Goal: Task Accomplishment & Management: Use online tool/utility

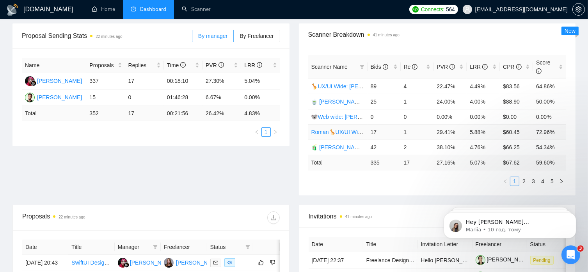
scroll to position [114, 0]
click at [523, 176] on link "2" at bounding box center [524, 180] width 9 height 9
click at [534, 176] on link "3" at bounding box center [533, 180] width 9 height 9
click at [542, 176] on link "4" at bounding box center [543, 180] width 9 height 9
click at [552, 176] on link "5" at bounding box center [552, 180] width 9 height 9
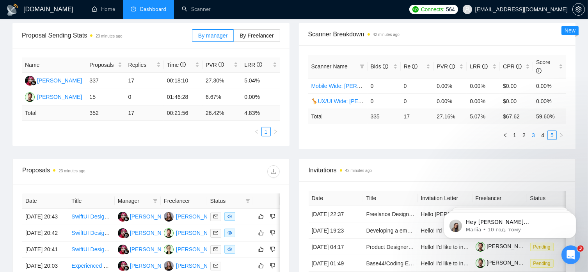
click at [534, 131] on link "3" at bounding box center [533, 135] width 9 height 9
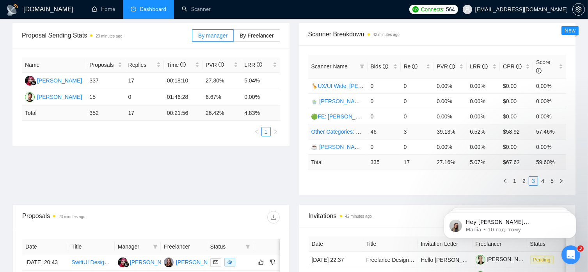
click at [344, 128] on link "Other Categories: UX/UI & Web design [PERSON_NAME]" at bounding box center [381, 131] width 141 height 6
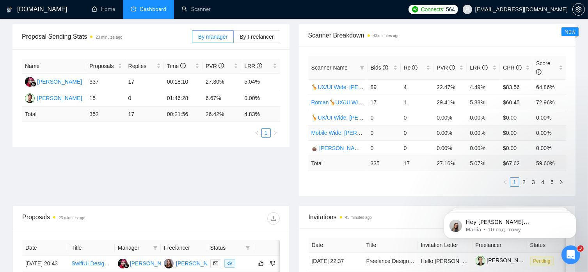
scroll to position [113, 0]
click at [524, 178] on link "2" at bounding box center [524, 182] width 9 height 9
click at [533, 178] on link "3" at bounding box center [533, 182] width 9 height 9
click at [543, 178] on link "4" at bounding box center [543, 182] width 9 height 9
click at [553, 178] on link "5" at bounding box center [552, 182] width 9 height 9
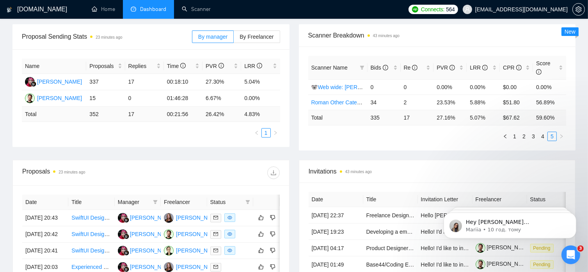
scroll to position [0, 0]
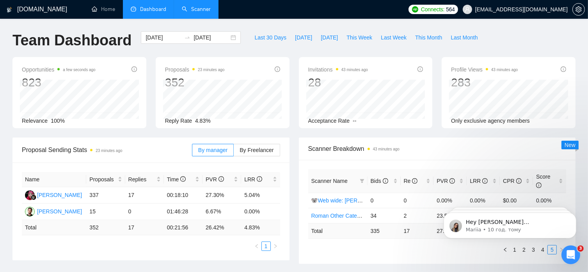
click at [199, 10] on link "Scanner" at bounding box center [196, 9] width 29 height 7
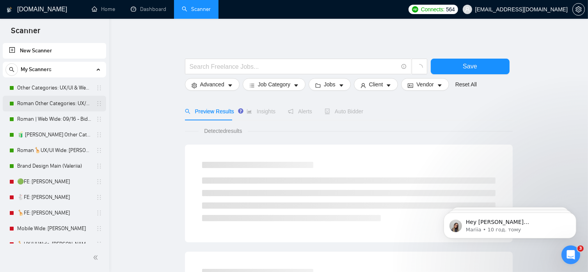
click at [61, 105] on link "Roman Other Categories: UX/UI & Web design copy [PERSON_NAME]" at bounding box center [54, 104] width 74 height 16
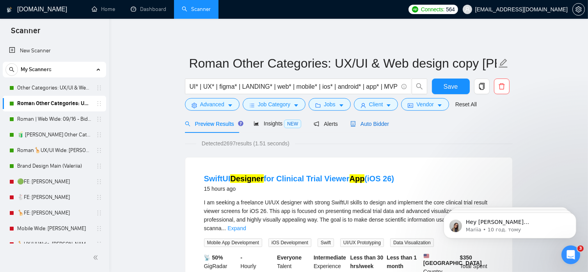
click at [370, 124] on span "Auto Bidder" at bounding box center [369, 124] width 39 height 6
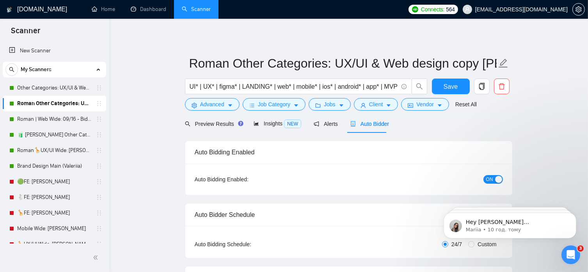
radio input "false"
radio input "true"
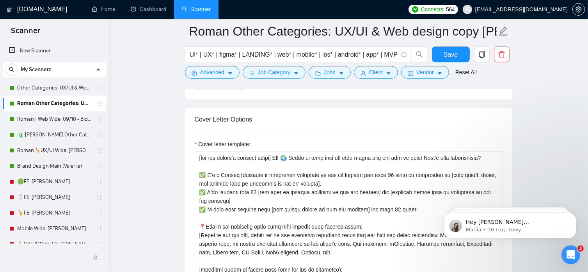
scroll to position [983, 0]
click at [370, 124] on div "Cover Letter Options" at bounding box center [349, 118] width 308 height 22
click at [158, 6] on link "Dashboard" at bounding box center [149, 9] width 36 height 7
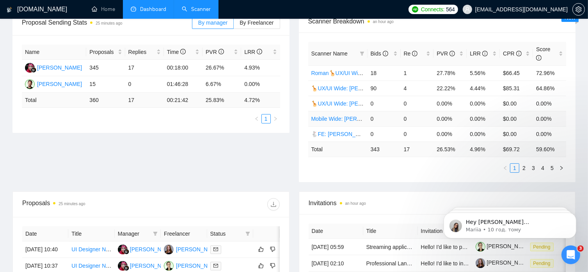
scroll to position [128, 0]
click at [523, 163] on link "2" at bounding box center [524, 167] width 9 height 9
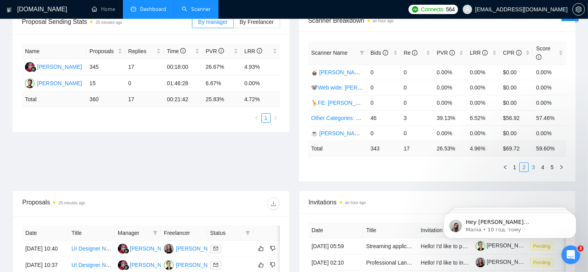
click at [534, 163] on link "3" at bounding box center [533, 167] width 9 height 9
click at [543, 163] on link "4" at bounding box center [543, 167] width 9 height 9
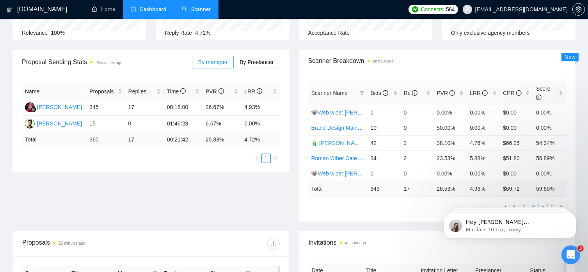
scroll to position [87, 0]
click at [258, 64] on span "By Freelancer" at bounding box center [257, 62] width 34 height 6
click at [234, 64] on input "By Freelancer" at bounding box center [234, 64] width 0 height 0
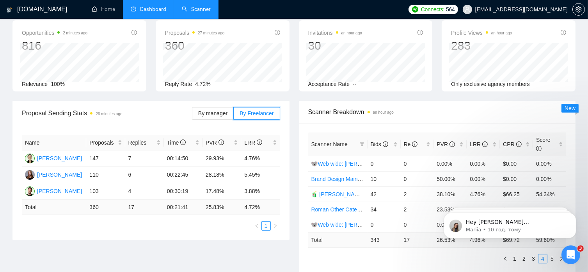
scroll to position [36, 0]
click at [214, 111] on span "By manager" at bounding box center [212, 113] width 29 height 6
click at [192, 116] on input "By manager" at bounding box center [192, 116] width 0 height 0
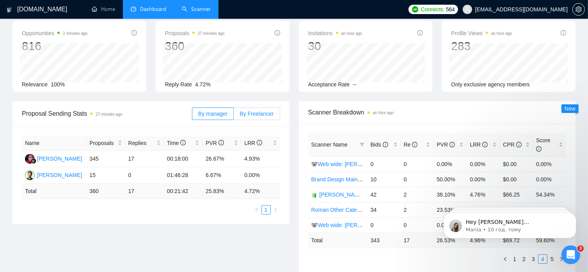
click at [254, 111] on span "By Freelancer" at bounding box center [257, 113] width 34 height 6
click at [234, 116] on input "By Freelancer" at bounding box center [234, 116] width 0 height 0
